Goal: Task Accomplishment & Management: Use online tool/utility

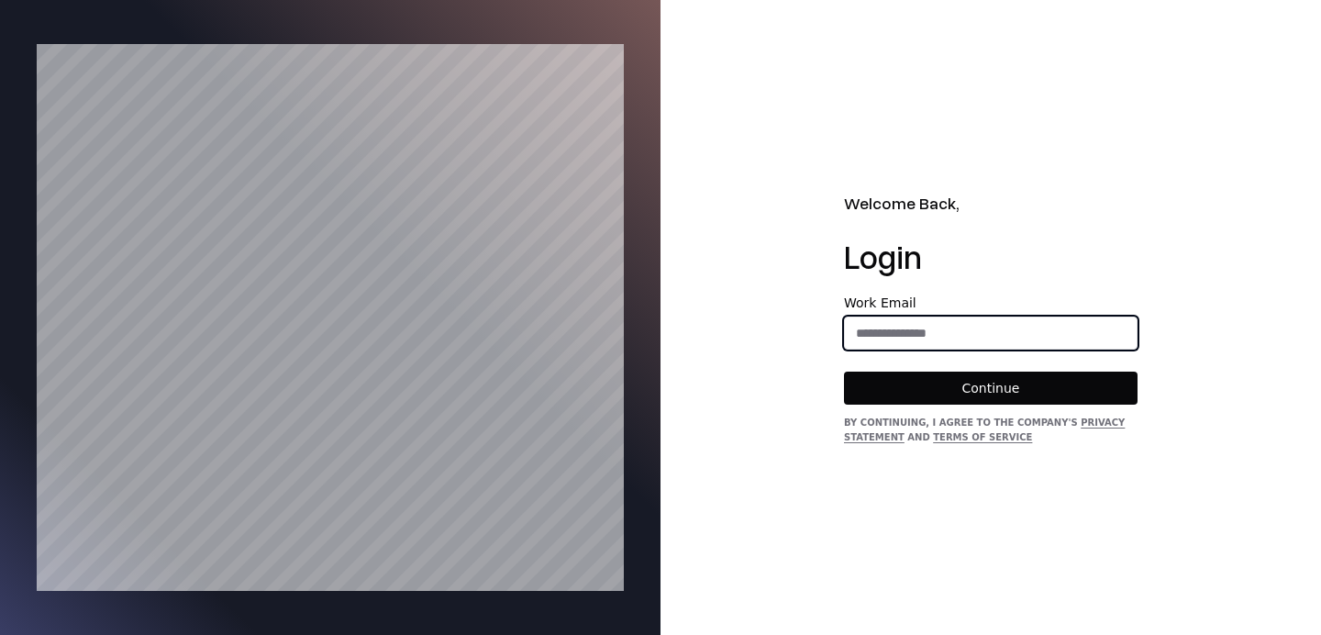
click at [923, 348] on input "email" at bounding box center [991, 333] width 292 height 33
type input "**********"
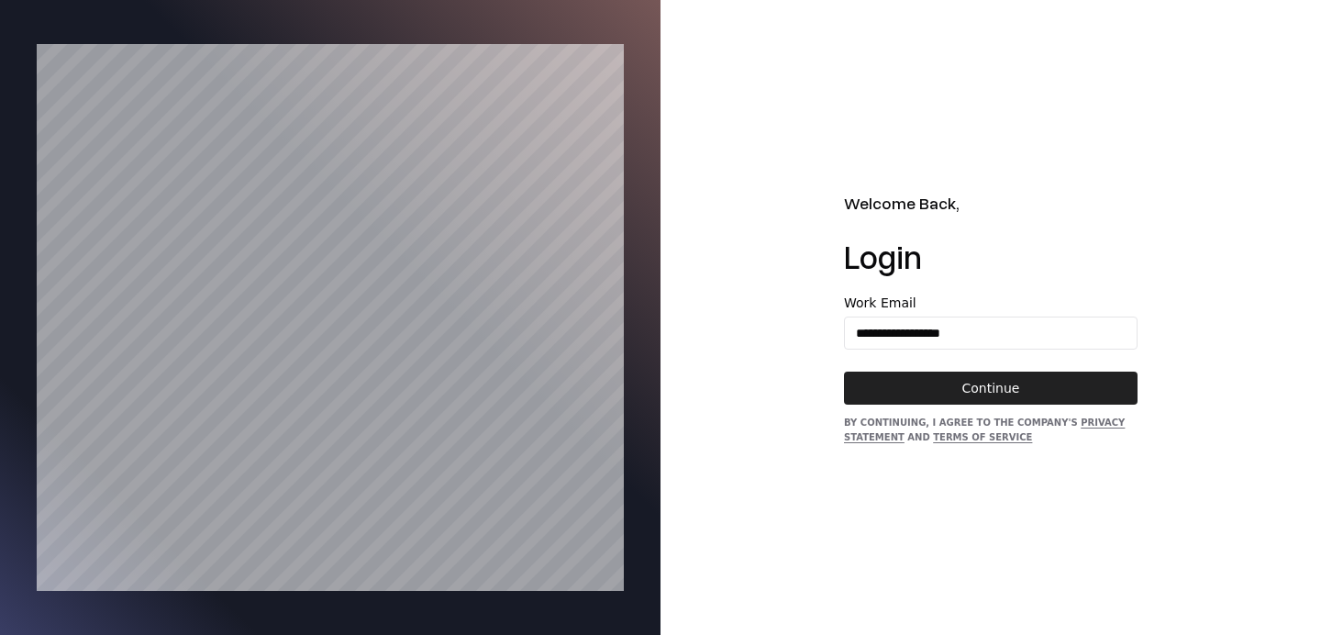
click at [962, 383] on button "Continue" at bounding box center [991, 388] width 294 height 33
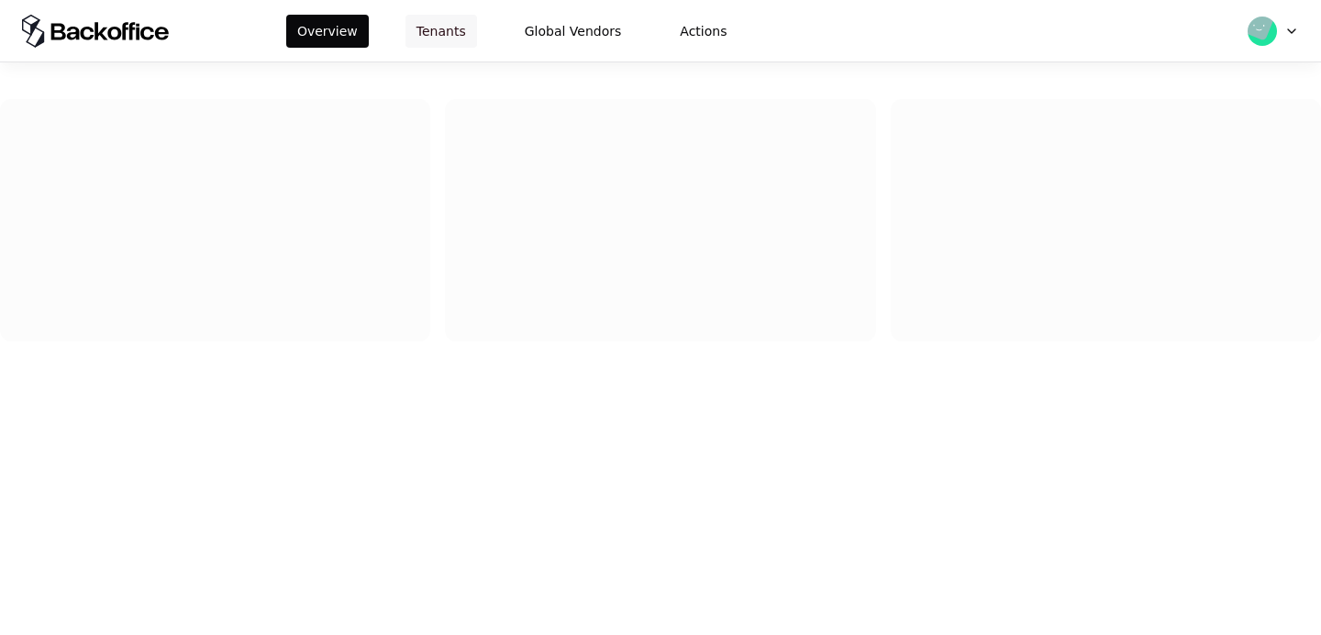
click at [449, 26] on button "Tenants" at bounding box center [442, 31] width 72 height 33
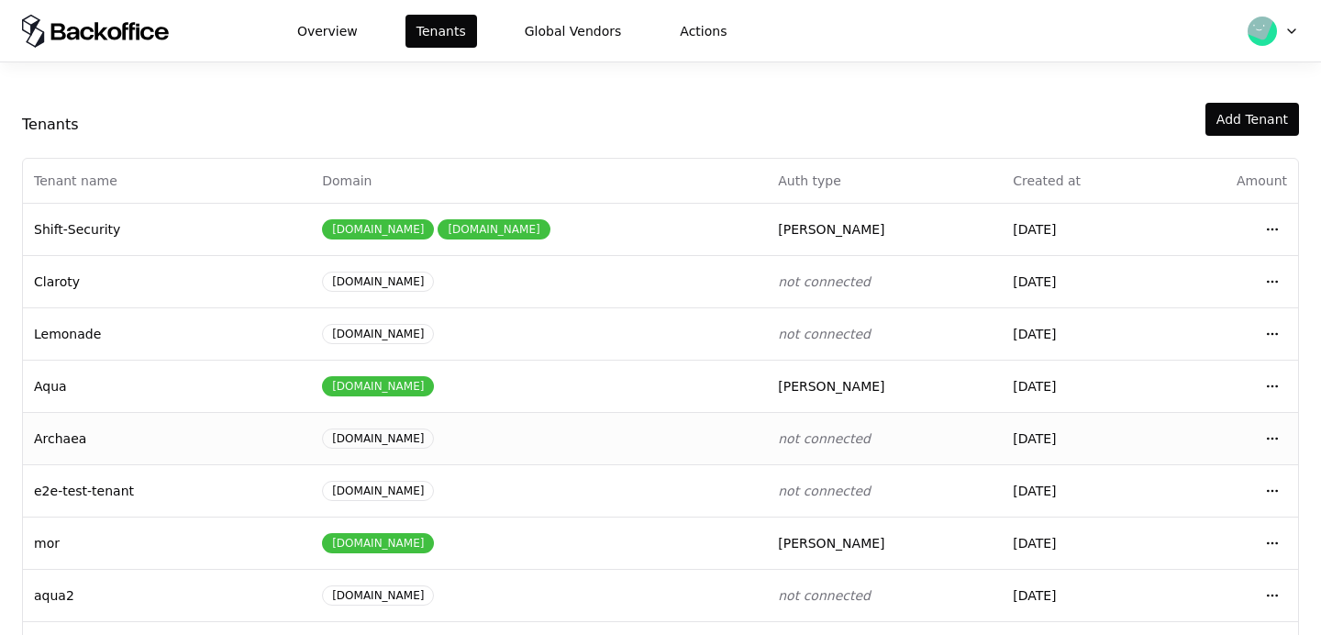
scroll to position [61, 0]
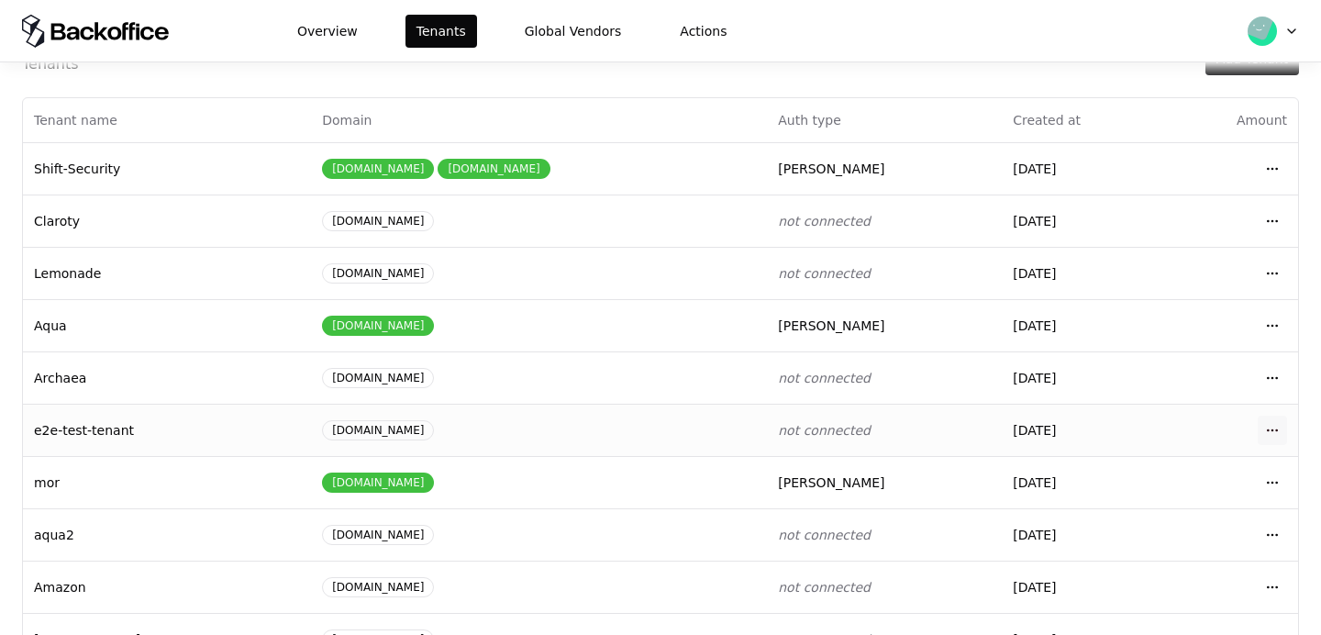
click at [1275, 437] on html "Overview Tenants Global Vendors Actions Tenants Add Tenant Tenant name Domain A…" at bounding box center [660, 317] width 1321 height 635
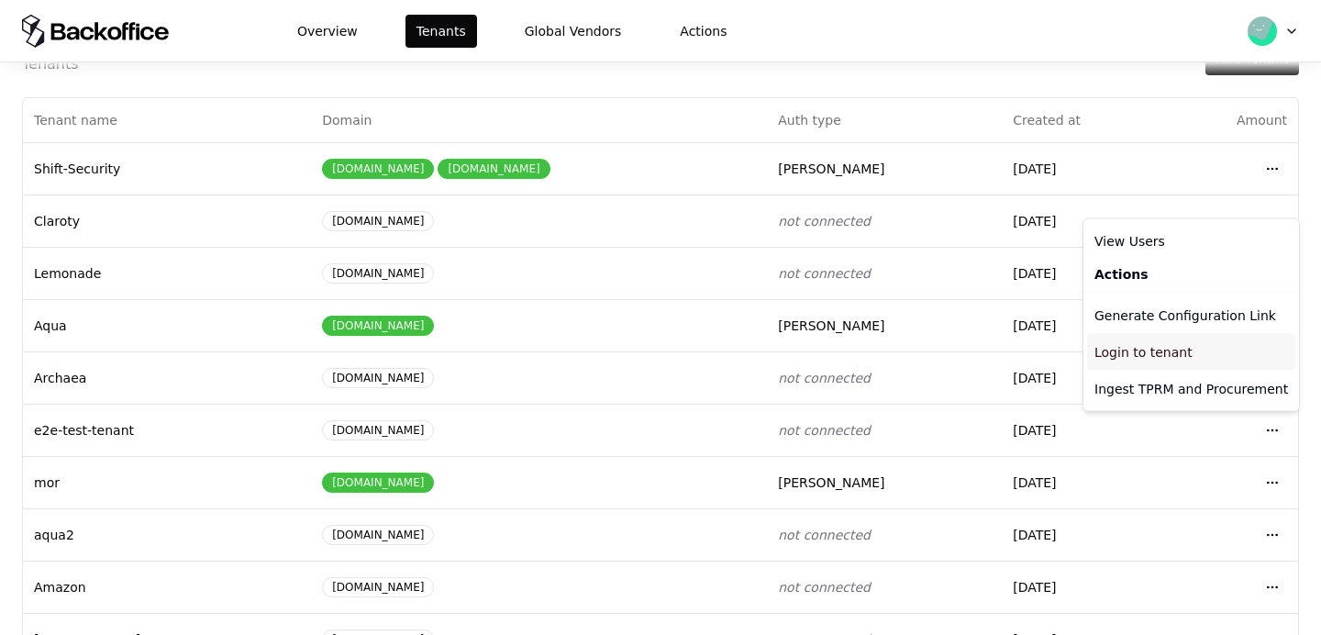
click at [1141, 344] on div "Login to tenant" at bounding box center [1191, 352] width 208 height 37
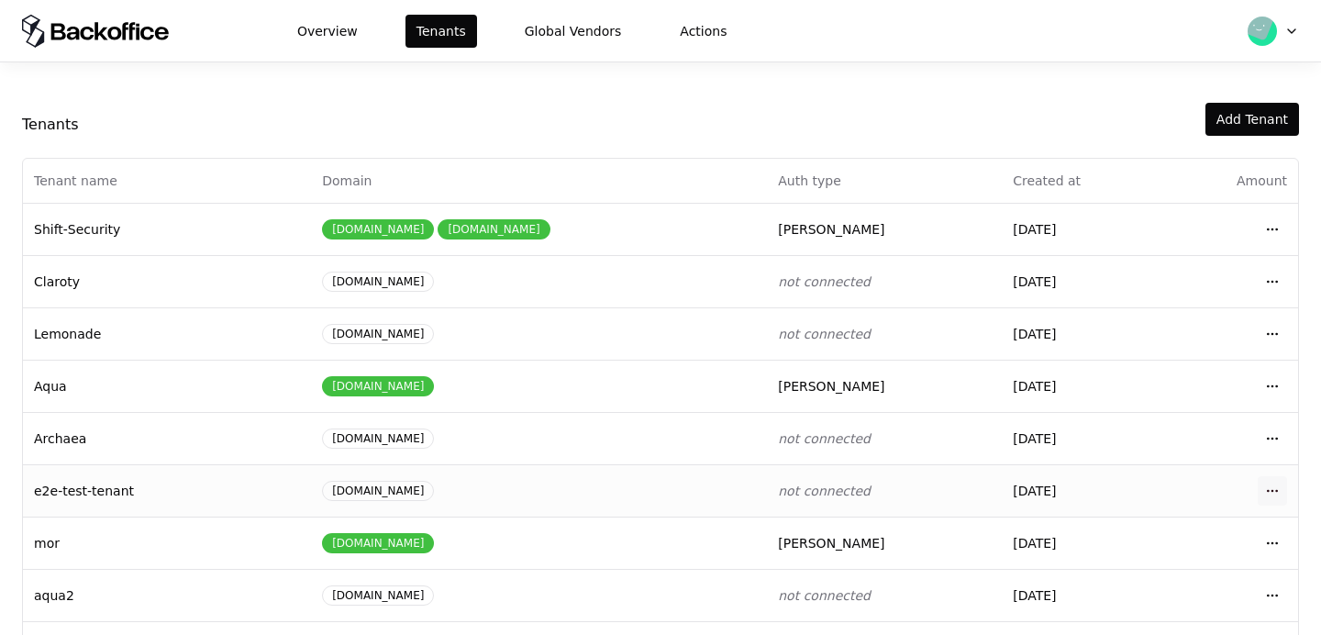
click at [1268, 494] on html "Overview Tenants Global Vendors Actions Tenants Add Tenant Tenant name Domain A…" at bounding box center [660, 317] width 1321 height 635
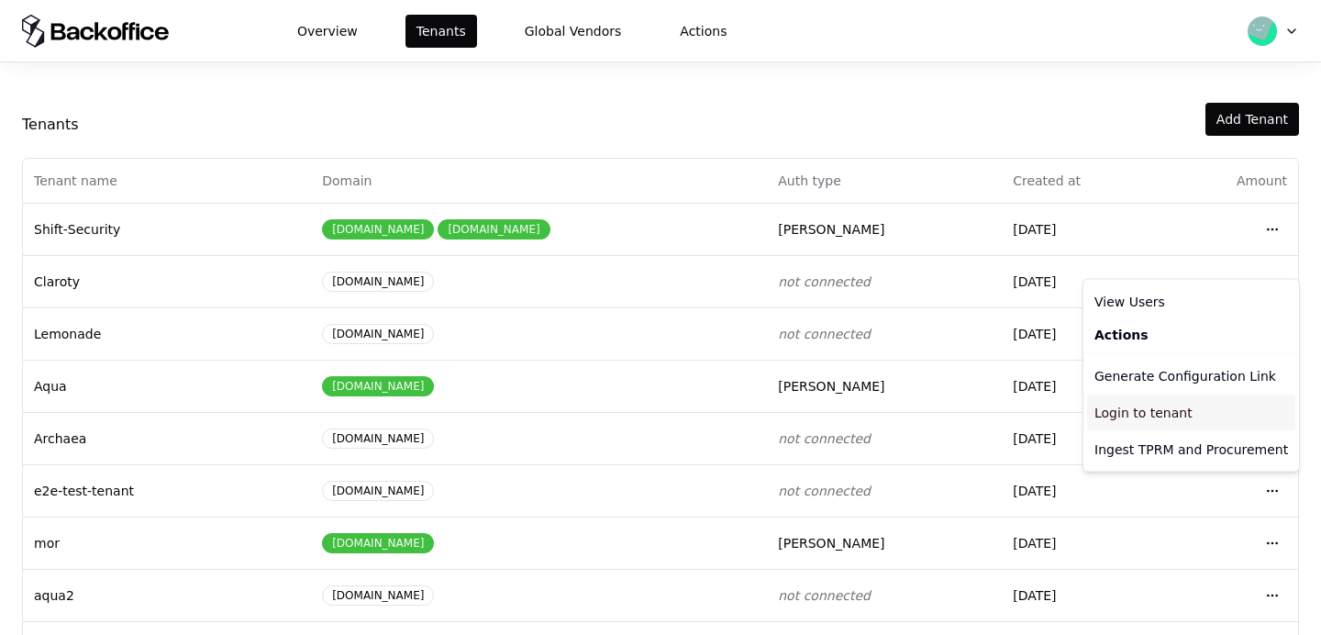
click at [1144, 406] on div "Login to tenant" at bounding box center [1191, 413] width 208 height 37
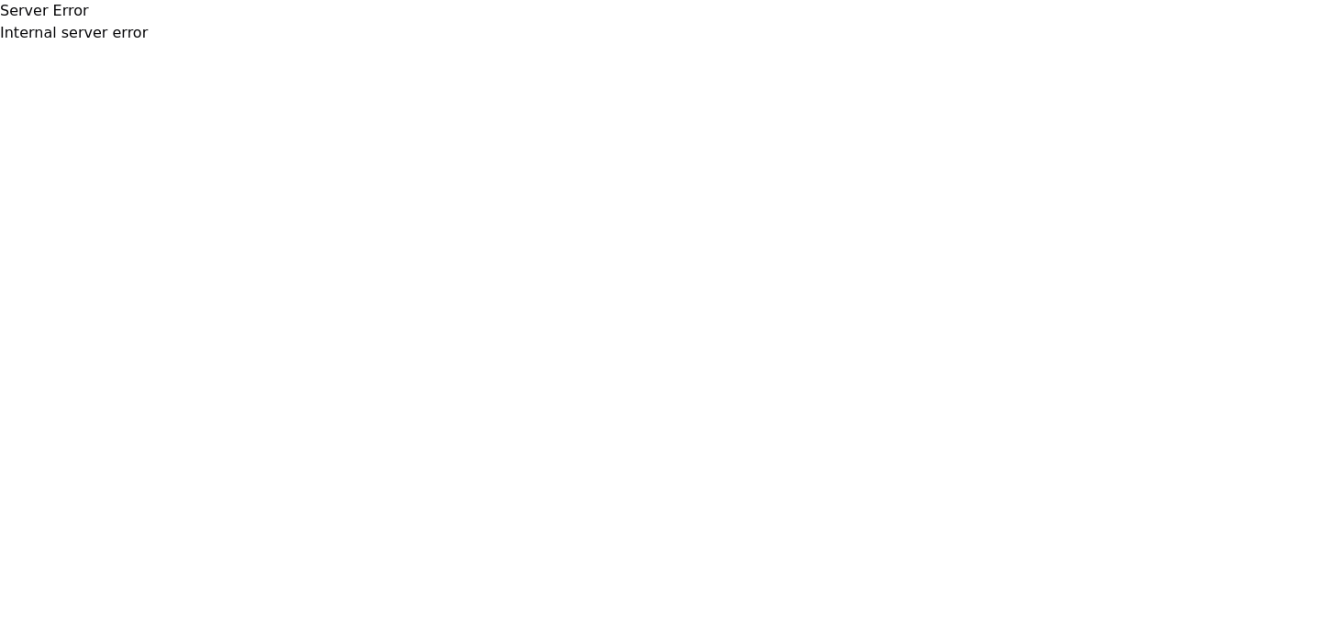
click at [186, 108] on body "Server Error Internal server error" at bounding box center [660, 317] width 1321 height 635
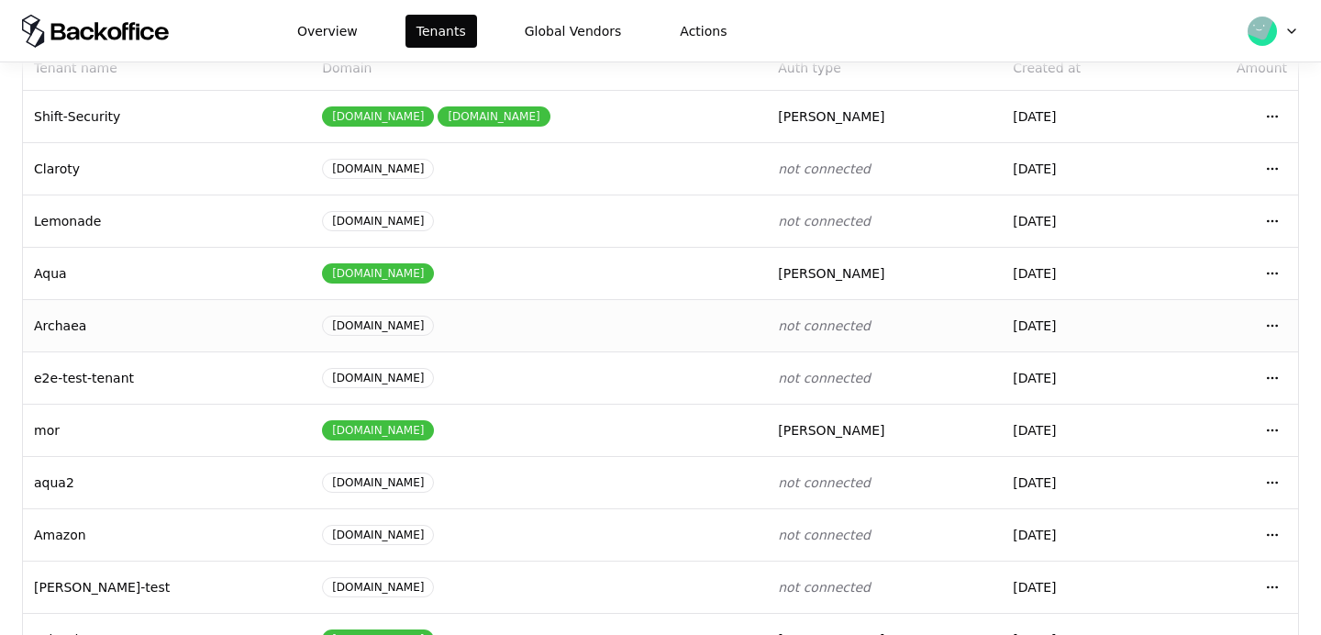
scroll to position [117, 0]
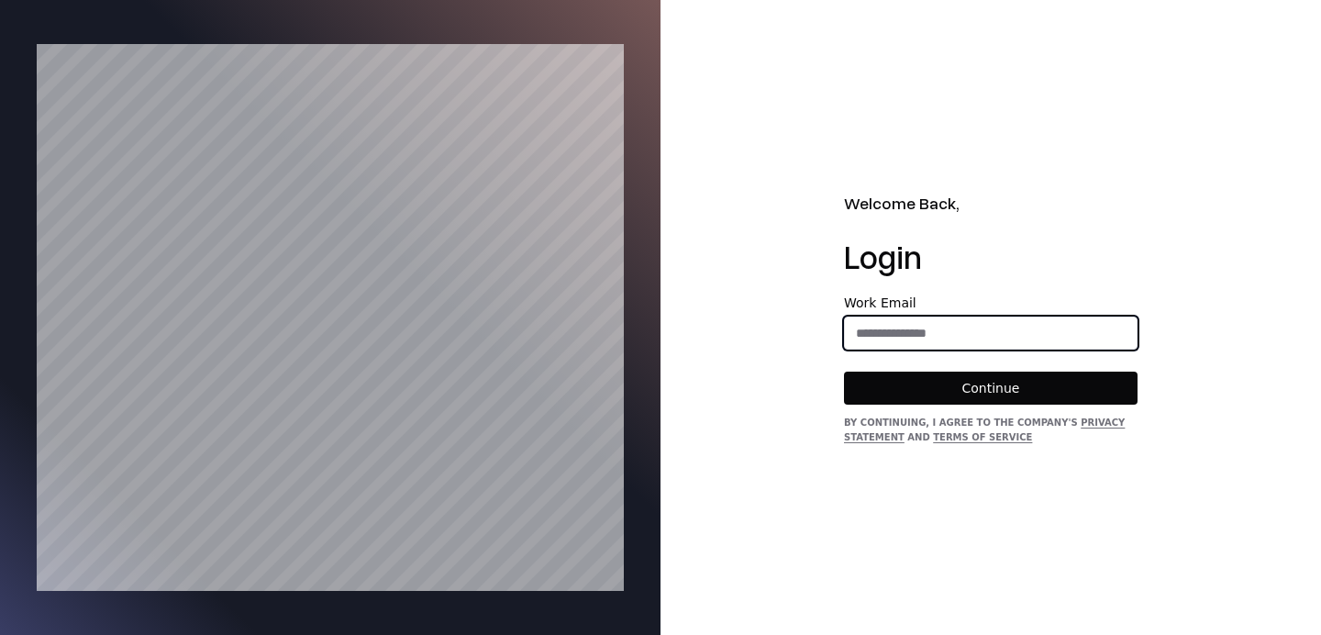
click at [925, 348] on input "email" at bounding box center [991, 333] width 292 height 33
